Goal: Task Accomplishment & Management: Manage account settings

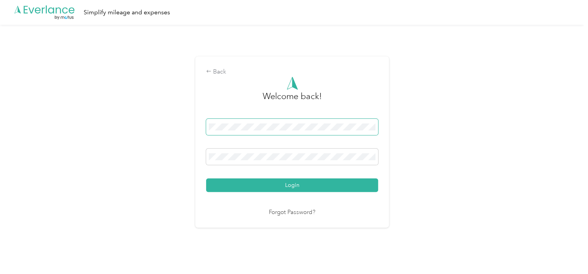
click at [238, 131] on span at bounding box center [292, 127] width 172 height 16
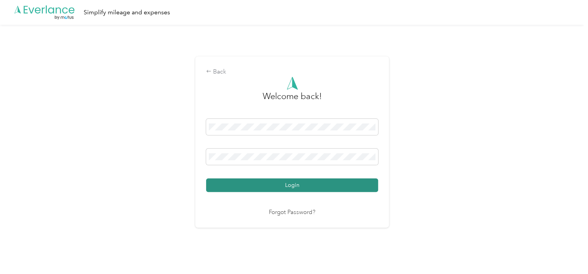
click at [299, 190] on button "Login" at bounding box center [292, 185] width 172 height 14
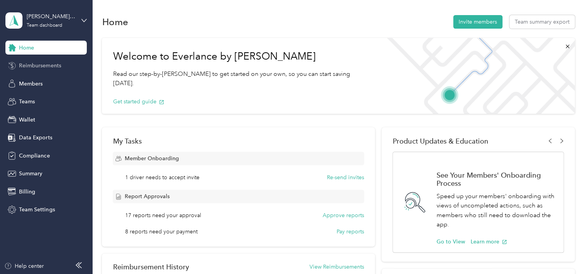
click at [42, 69] on span "Reimbursements" at bounding box center [40, 66] width 42 height 8
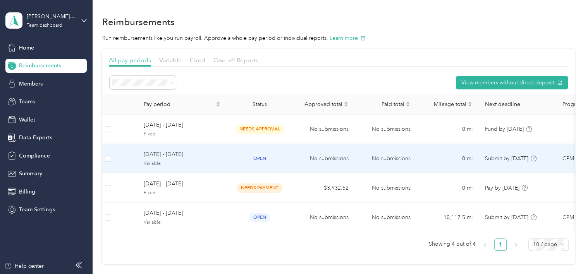
click at [169, 151] on span "October 1 - 31, 2025" at bounding box center [182, 154] width 77 height 9
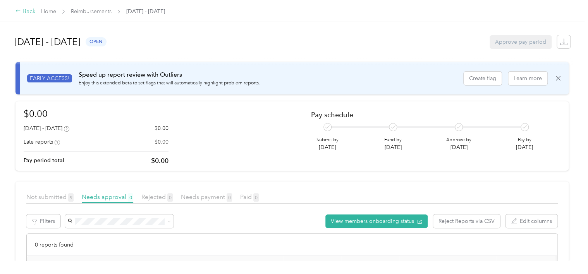
click at [26, 12] on div "Back" at bounding box center [25, 11] width 20 height 9
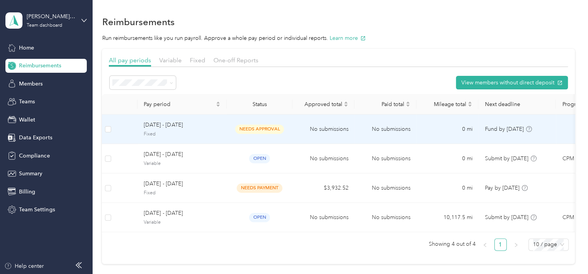
click at [199, 127] on span "October 1 - 31, 2025" at bounding box center [182, 125] width 77 height 9
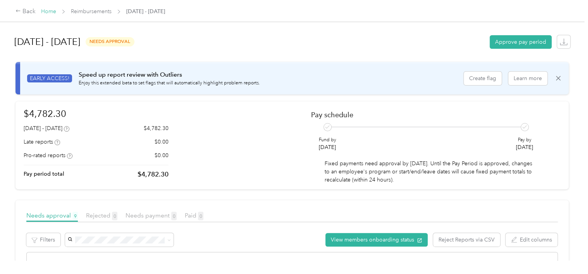
click at [46, 12] on link "Home" at bounding box center [48, 11] width 15 height 7
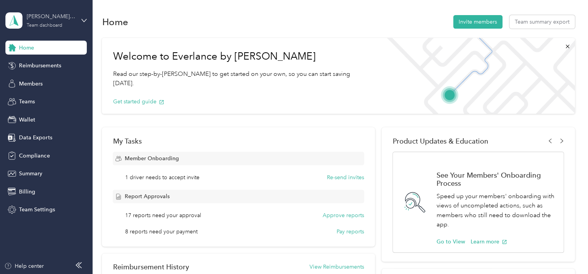
click at [60, 20] on div "Roehl Transport" at bounding box center [51, 16] width 48 height 8
click at [34, 97] on div "Log out" at bounding box center [27, 99] width 30 height 8
